Goal: Information Seeking & Learning: Learn about a topic

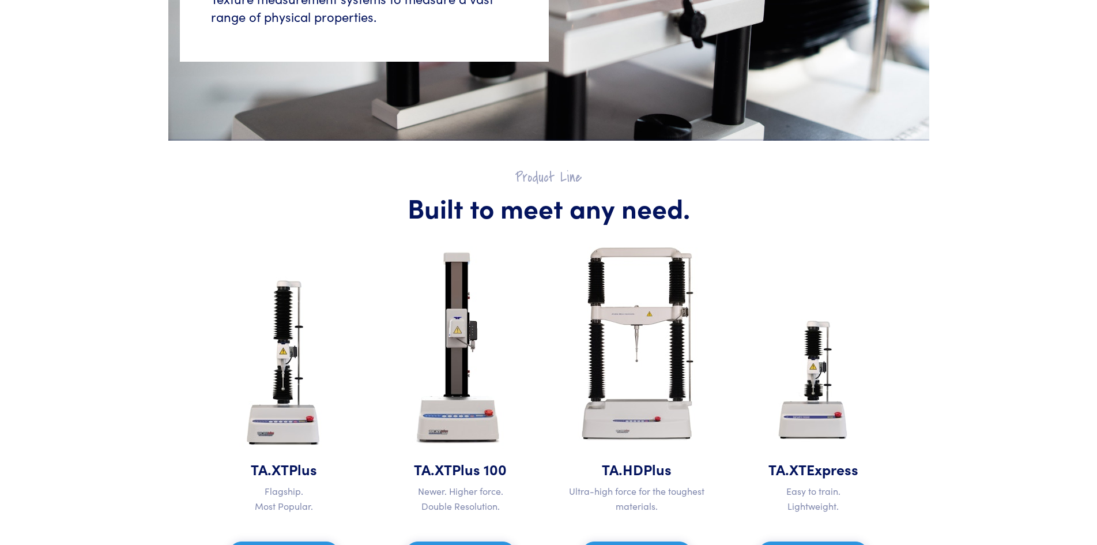
scroll to position [409, 0]
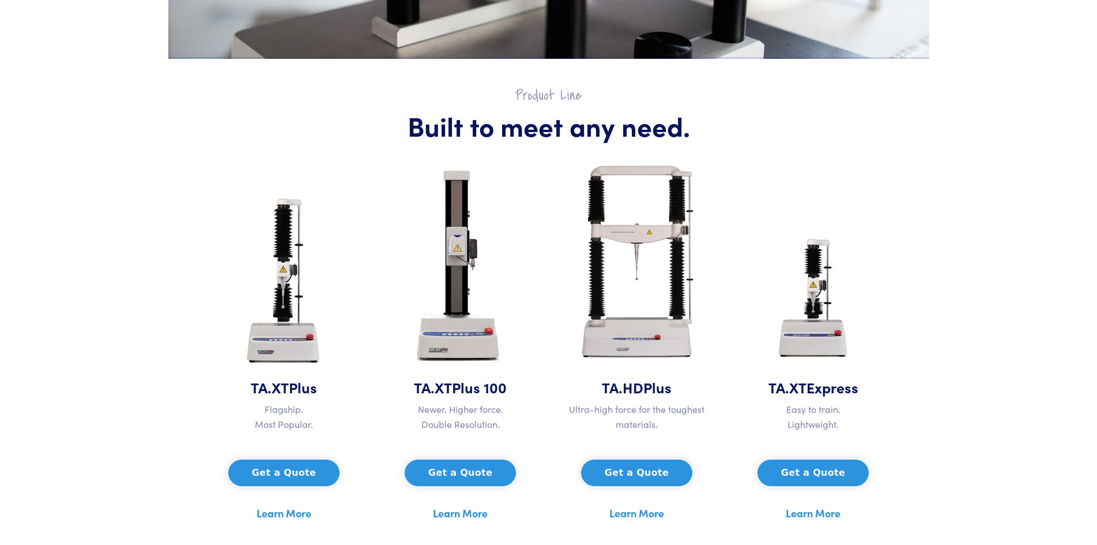
click at [453, 379] on span "Plus 100" at bounding box center [479, 387] width 55 height 20
click at [457, 382] on span "Plus 100" at bounding box center [479, 387] width 55 height 20
drag, startPoint x: 457, startPoint y: 382, endPoint x: 473, endPoint y: 504, distance: 123.8
click at [455, 383] on span "Plus 100" at bounding box center [479, 387] width 55 height 20
click at [476, 504] on link "Learn More" at bounding box center [460, 512] width 55 height 17
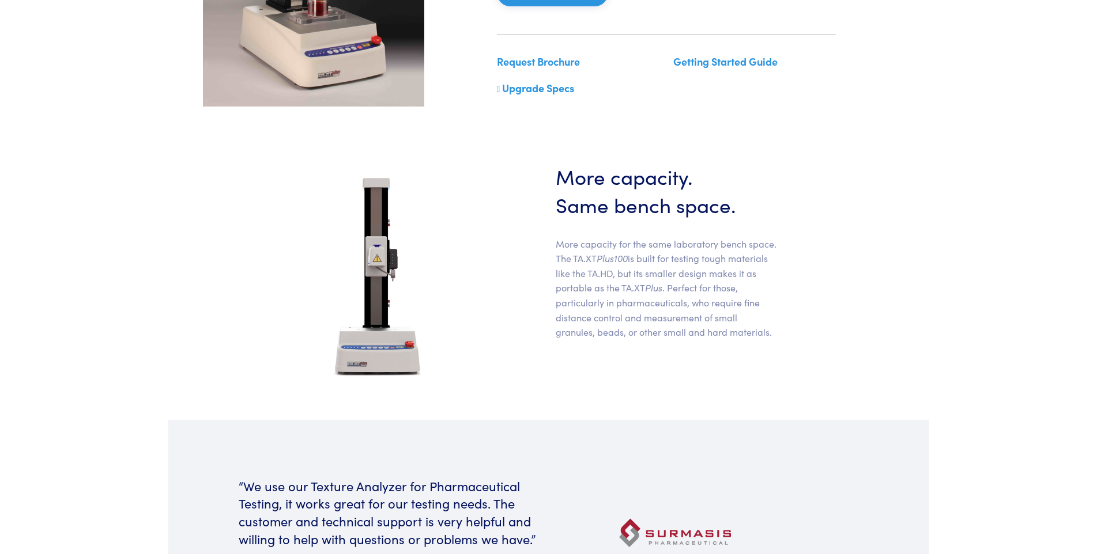
scroll to position [1743, 0]
